Goal: Navigation & Orientation: Understand site structure

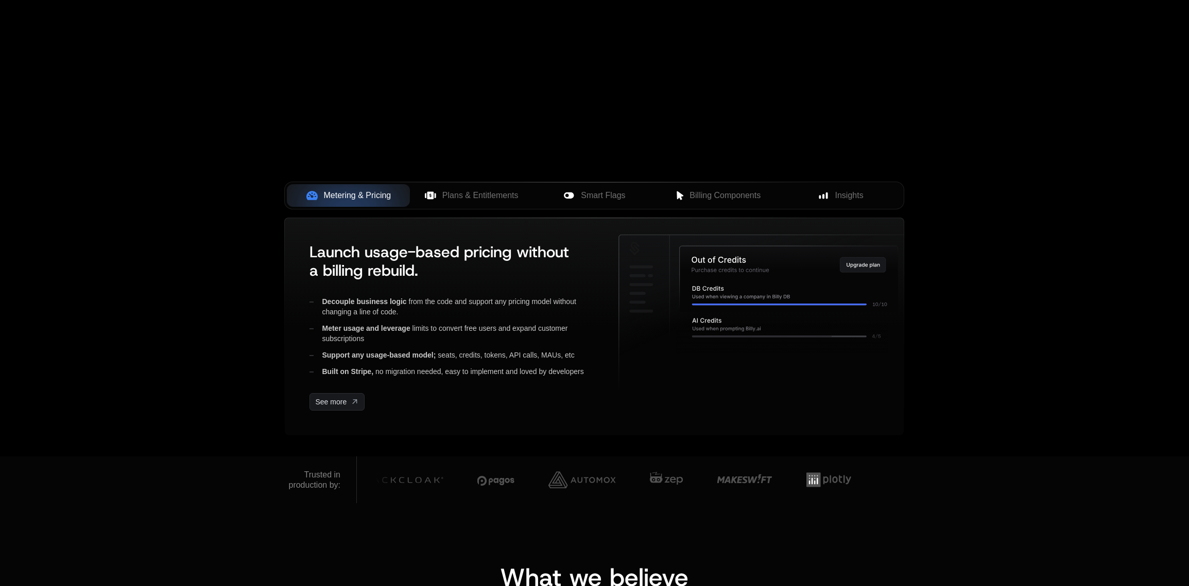
scroll to position [345, 0]
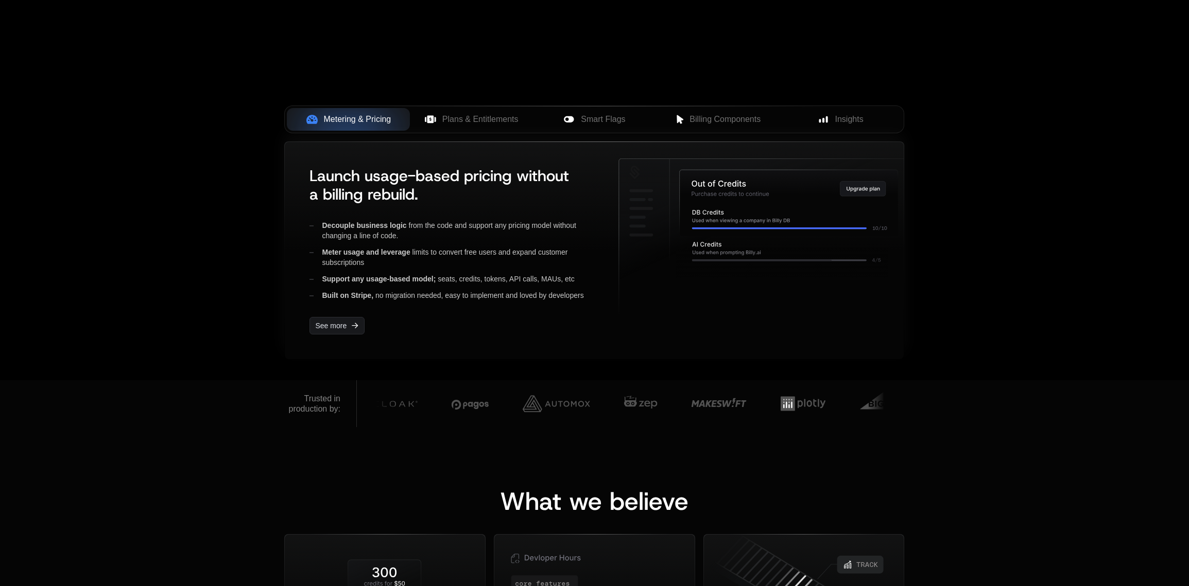
click at [849, 197] on icon at bounding box center [789, 203] width 218 height 66
drag, startPoint x: 746, startPoint y: 208, endPoint x: 730, endPoint y: 280, distance: 73.3
click at [730, 280] on g at bounding box center [764, 238] width 291 height 158
click at [597, 261] on div "Meter usage and leverage limits to convert free users and expand customer subsc…" at bounding box center [455, 257] width 292 height 21
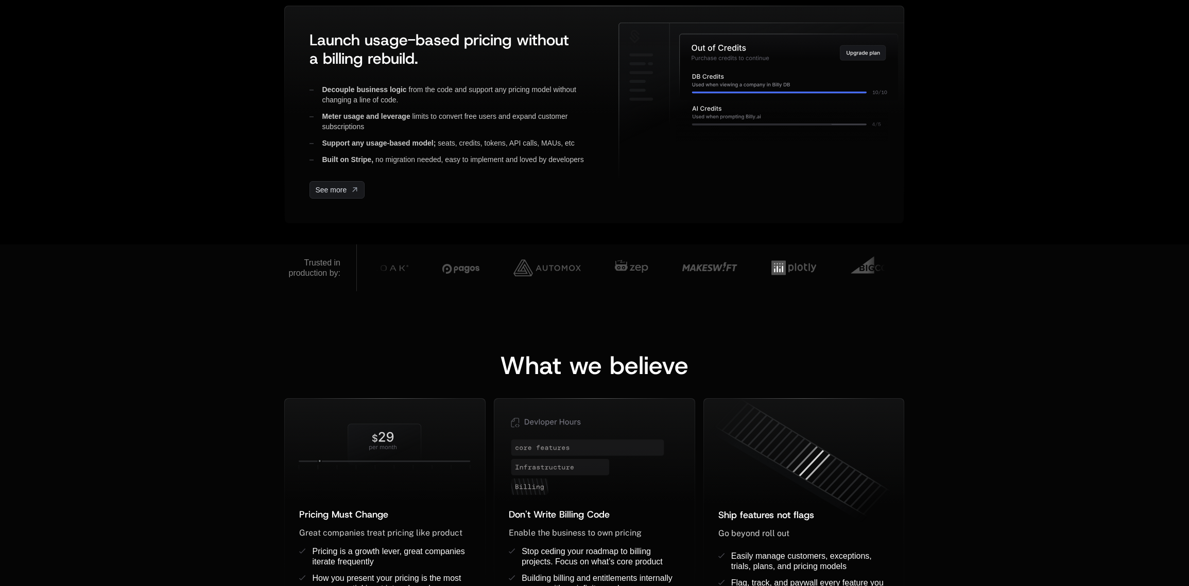
scroll to position [958, 0]
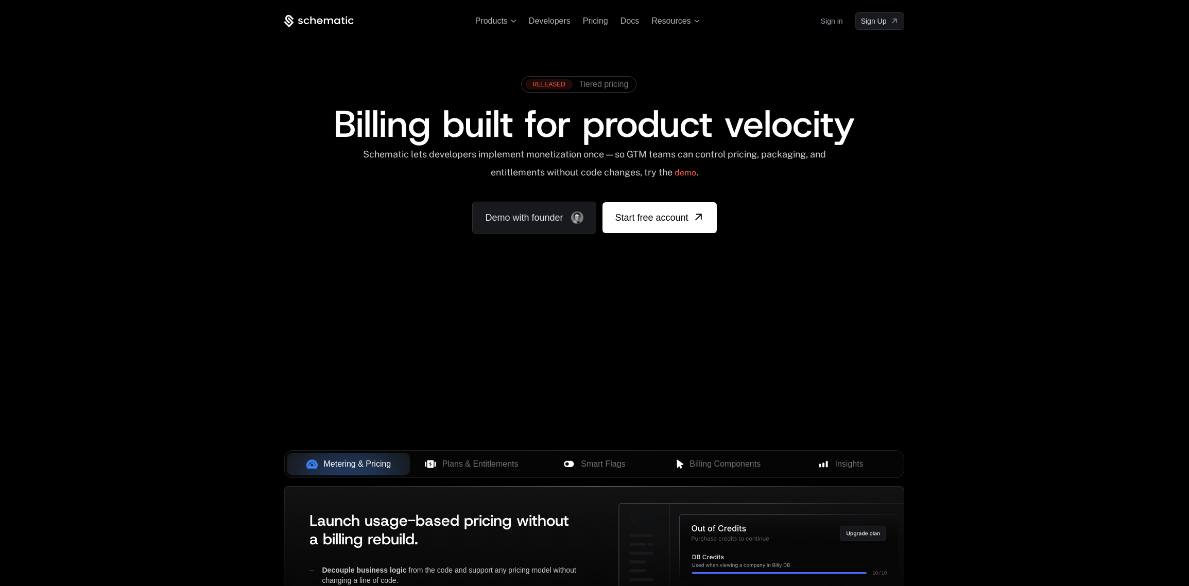
scroll to position [2, 0]
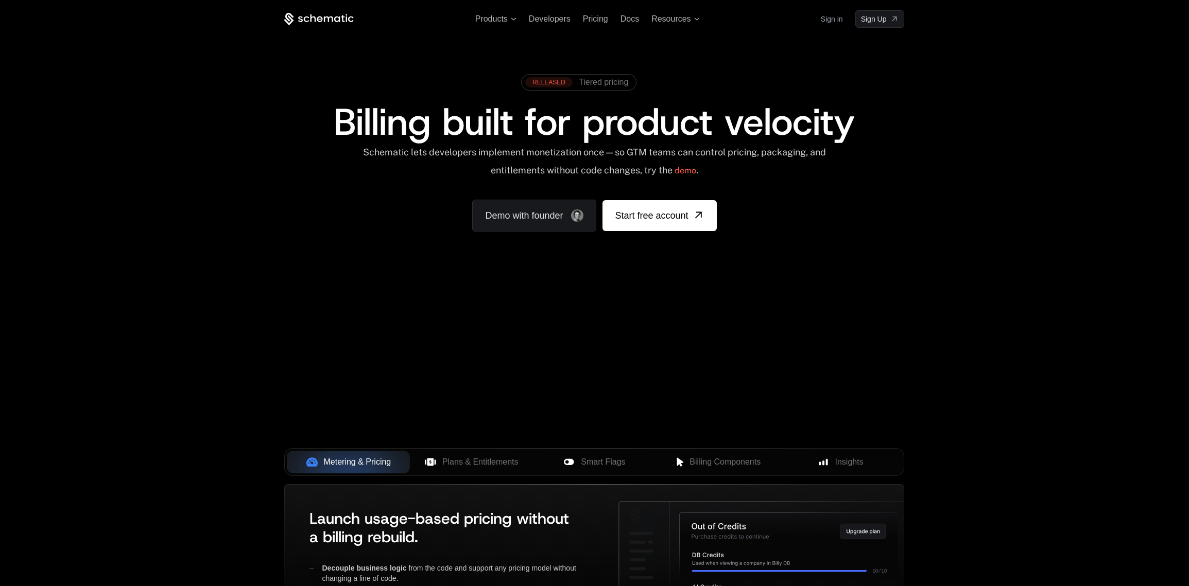
click at [905, 292] on div "Products Developers Pricing Docs Resources Sign in Sign Up RELEASED Tiered pric…" at bounding box center [594, 152] width 1189 height 308
click at [995, 221] on div "Products Developers Pricing Docs Resources Sign in Sign Up RELEASED Tiered pric…" at bounding box center [594, 152] width 1189 height 308
click at [944, 114] on div "Products Developers Pricing Docs Resources Sign in Sign Up RELEASED Tiered pric…" at bounding box center [594, 152] width 1189 height 308
click at [997, 126] on div "Products Developers Pricing Docs Resources Sign in Sign Up RELEASED Tiered pric…" at bounding box center [594, 152] width 1189 height 308
click at [1011, 87] on div "Products Developers Pricing Docs Resources Sign in Sign Up RELEASED Tiered pric…" at bounding box center [594, 152] width 1189 height 308
